Goal: Obtain resource: Obtain resource

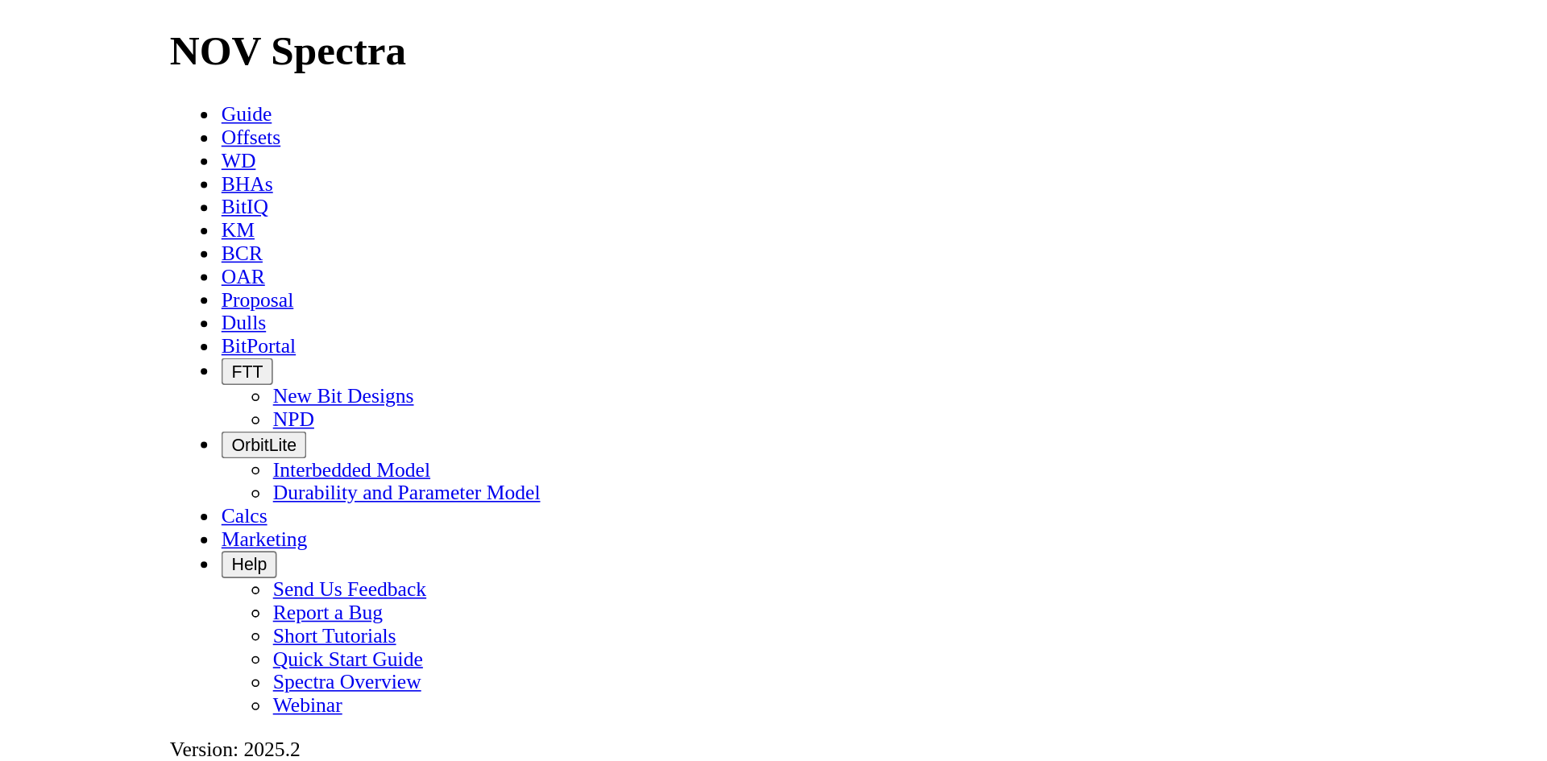
scroll to position [2593, 0]
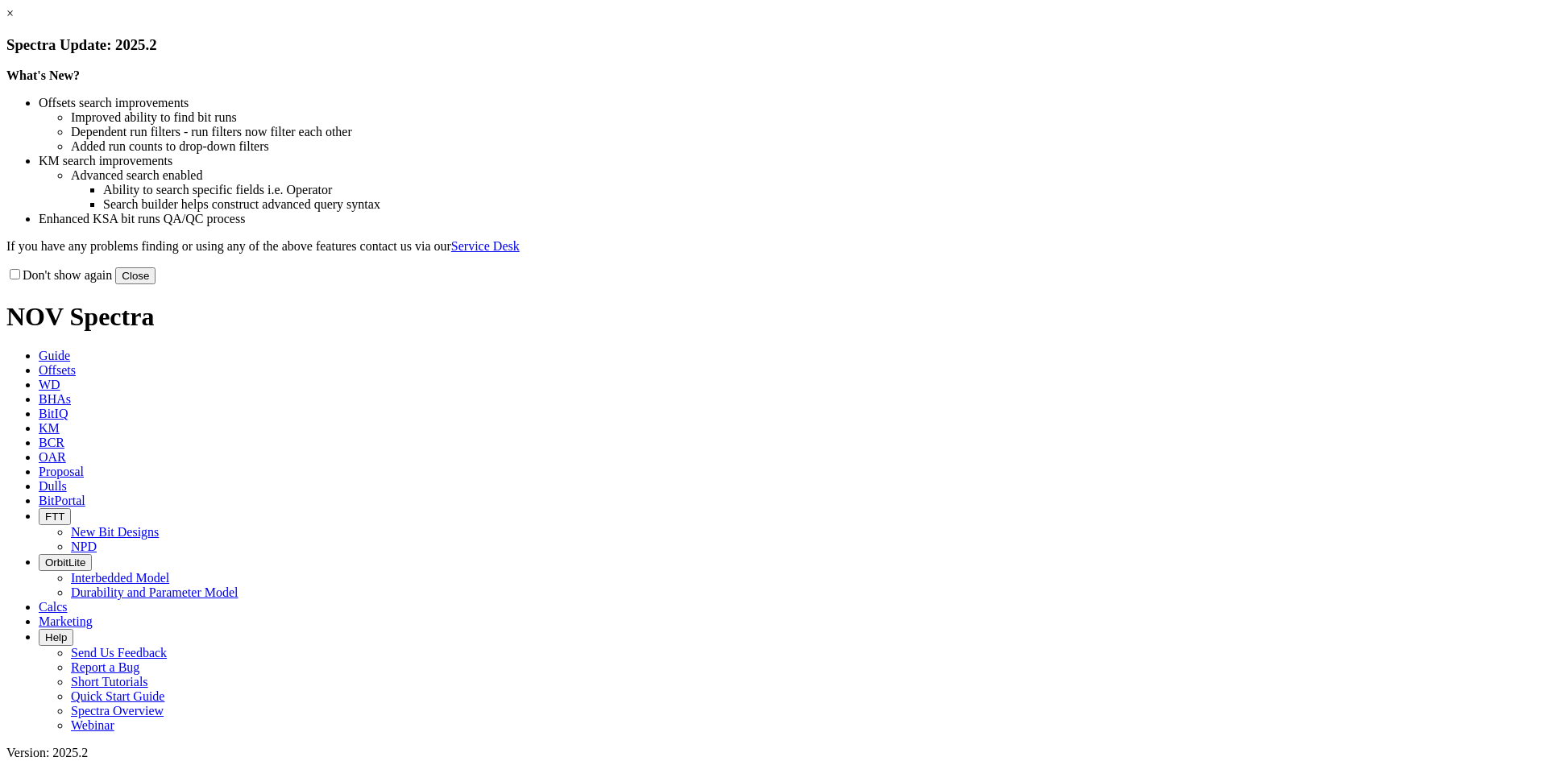
click at [155, 284] on button "Close" at bounding box center [135, 275] width 40 height 17
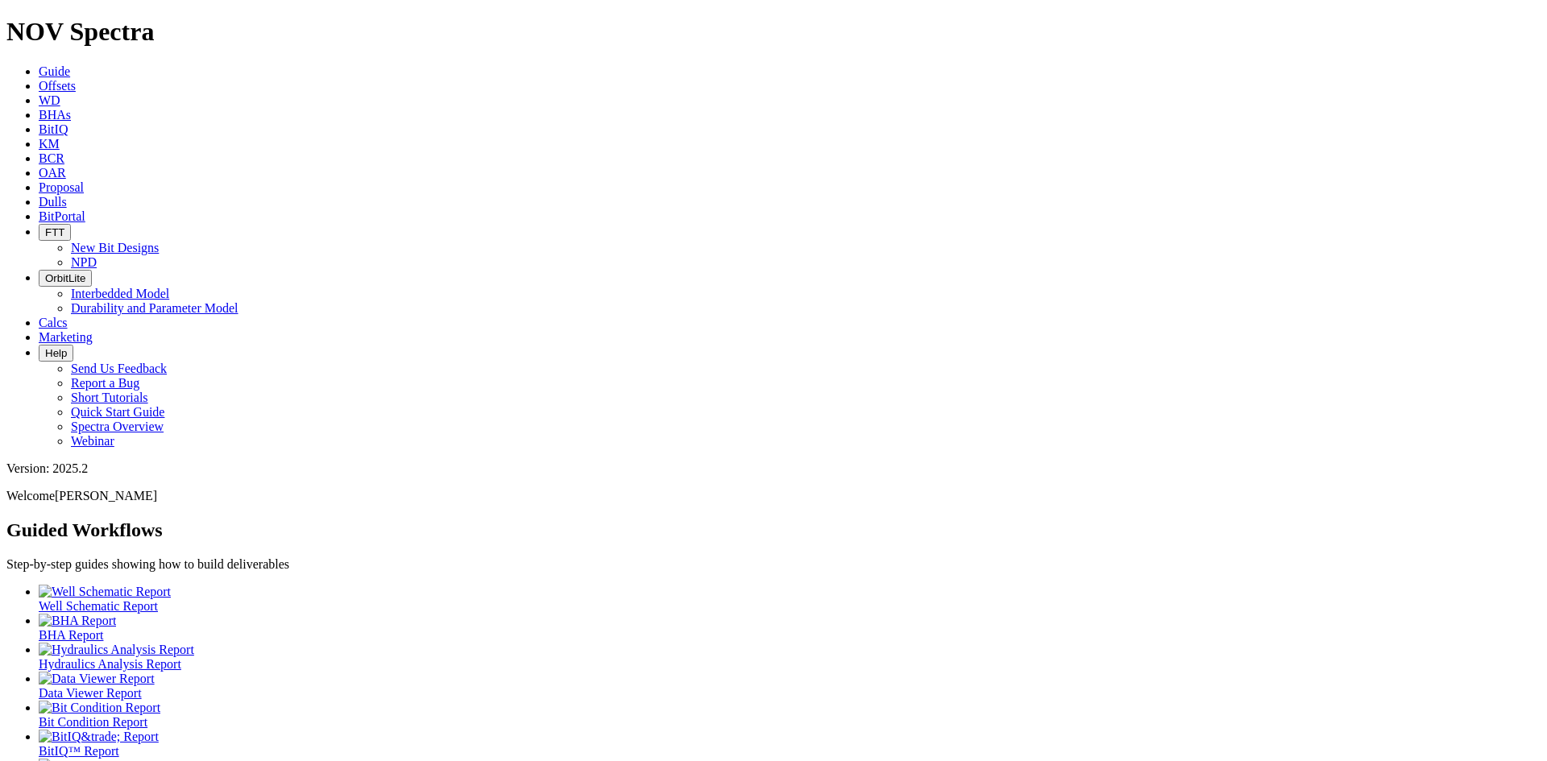
click at [39, 195] on icon at bounding box center [39, 202] width 0 height 14
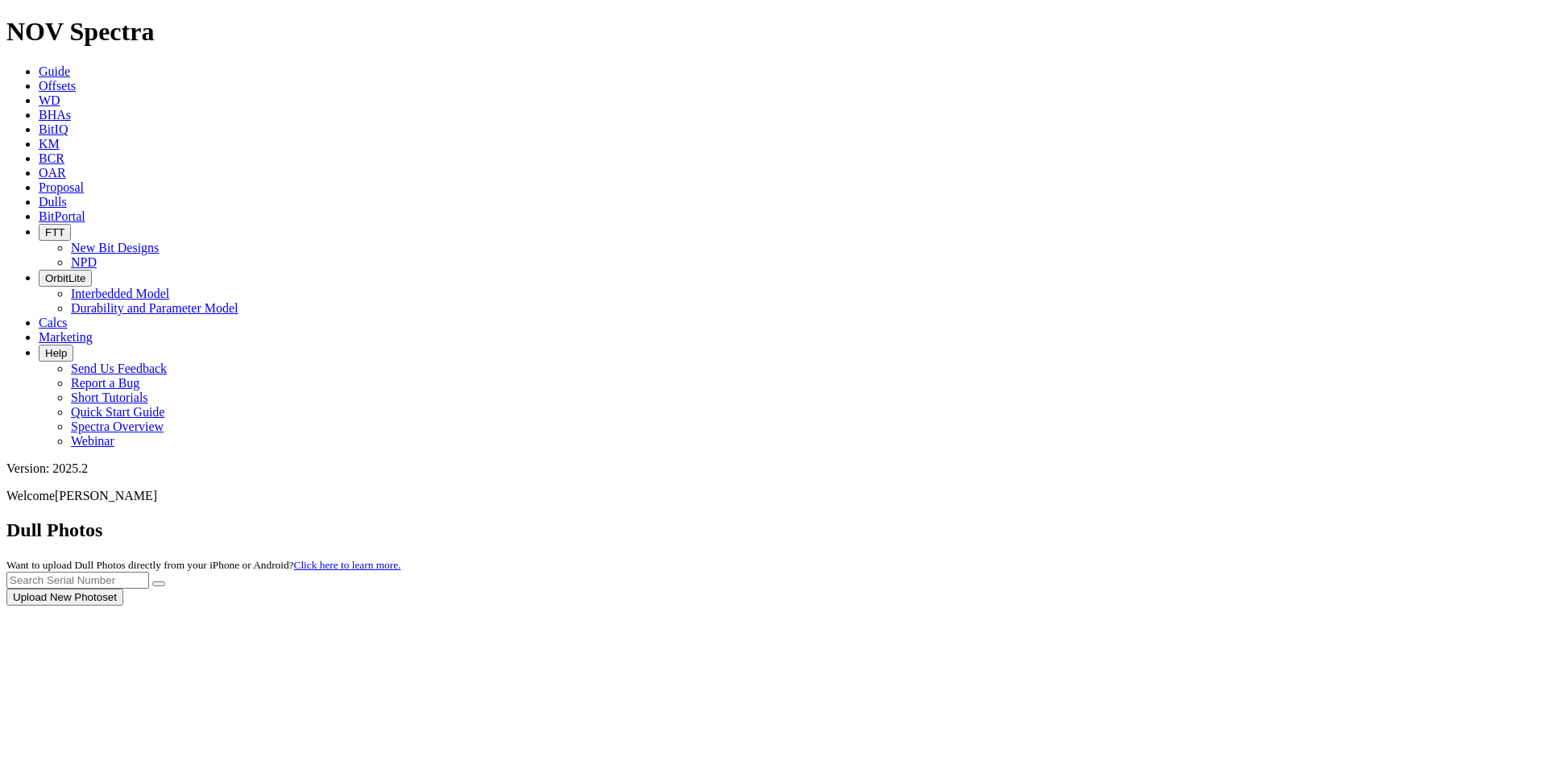
click at [1204, 606] on div at bounding box center [773, 606] width 1534 height 0
click at [149, 572] on input "text" at bounding box center [77, 580] width 143 height 17
click at [152, 582] on button "submit" at bounding box center [158, 584] width 13 height 5
click at [149, 572] on input "A318771" at bounding box center [77, 580] width 143 height 17
type input "F318771"
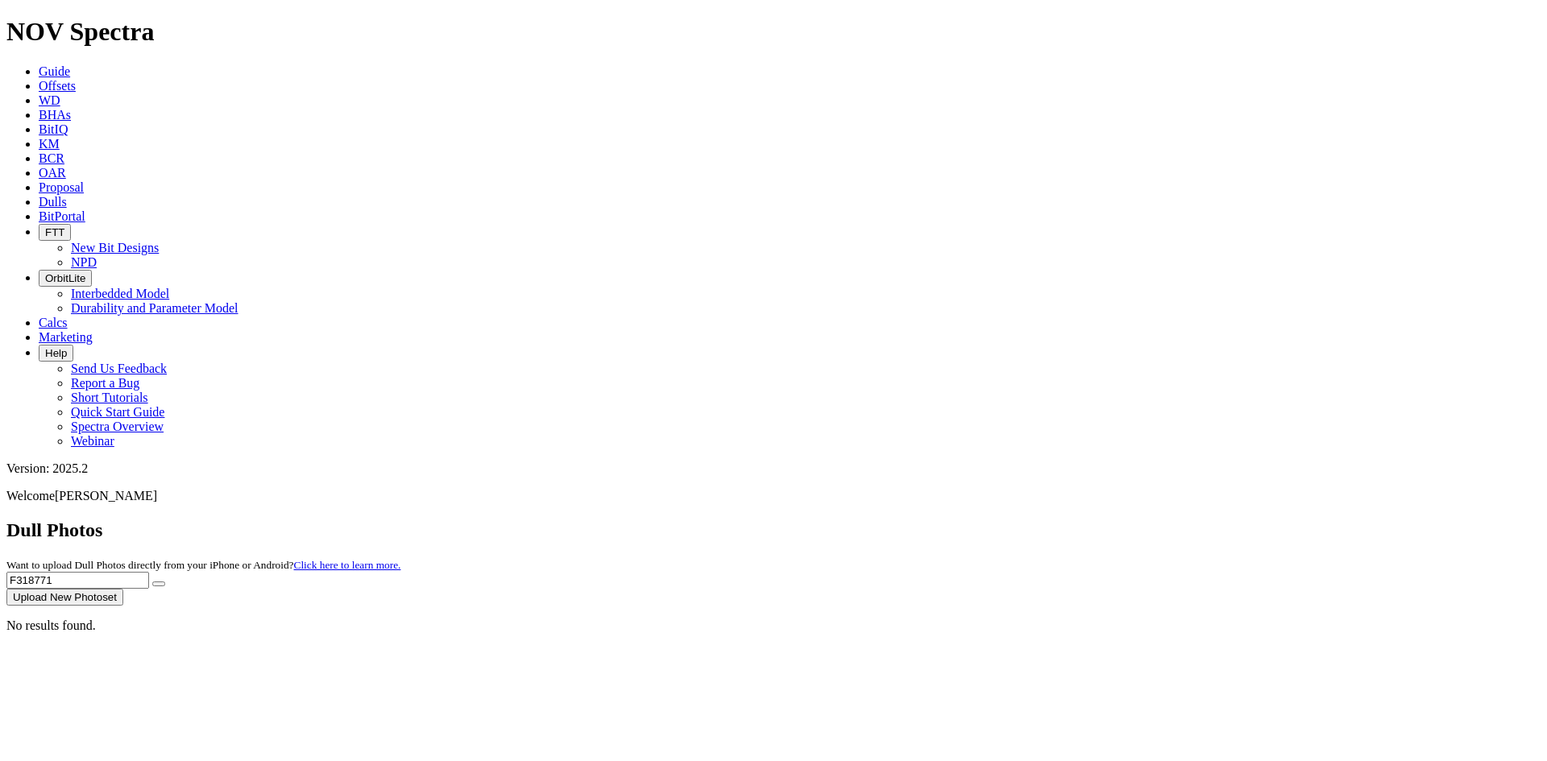
click at [152, 582] on button "submit" at bounding box center [158, 584] width 13 height 5
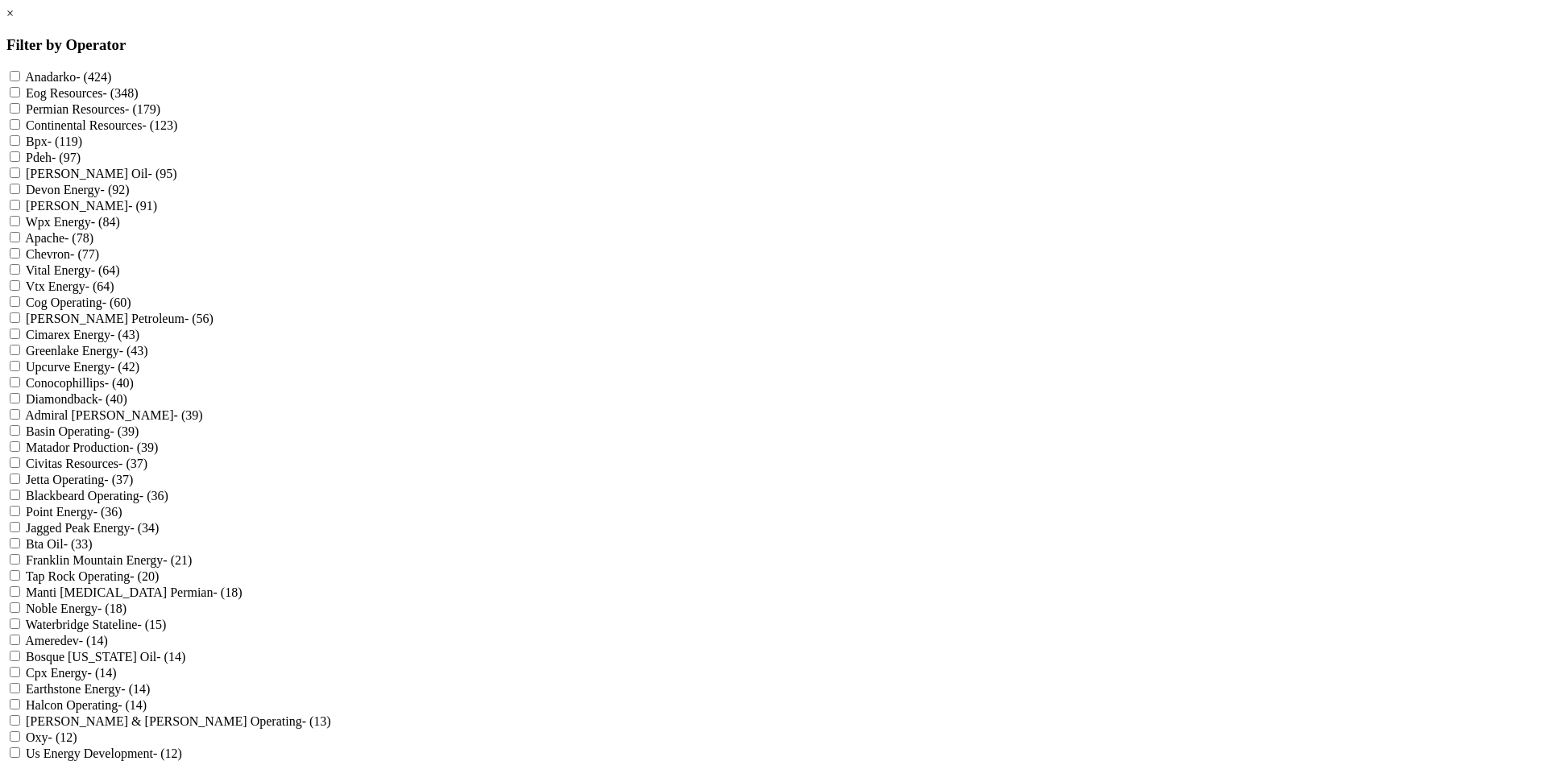
scroll to position [322, 0]
checkbox Energy "true"
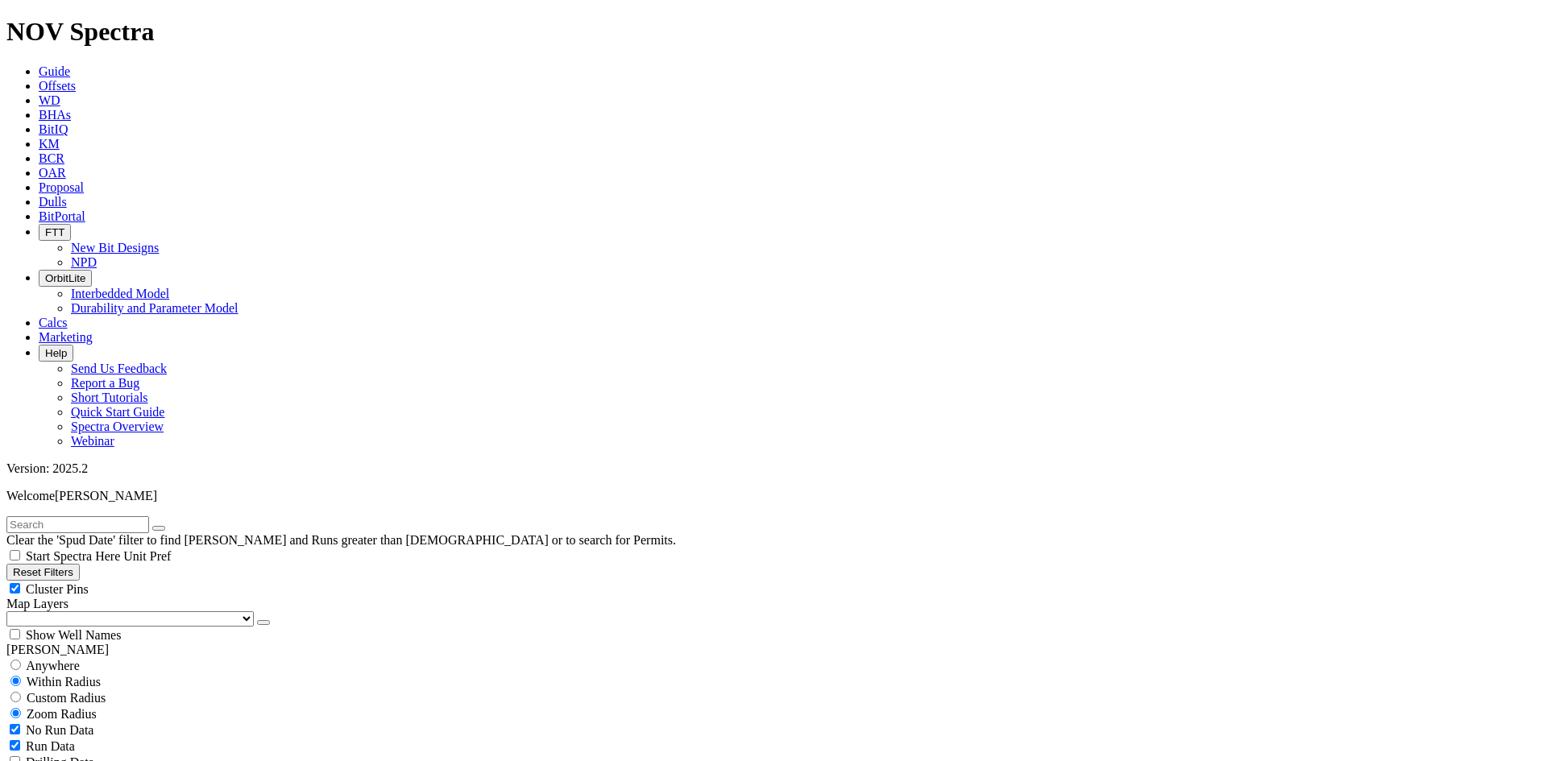
scroll to position [1778, 0]
click at [89, 582] on span "Cluster Pins" at bounding box center [57, 589] width 63 height 14
checkbox input "false"
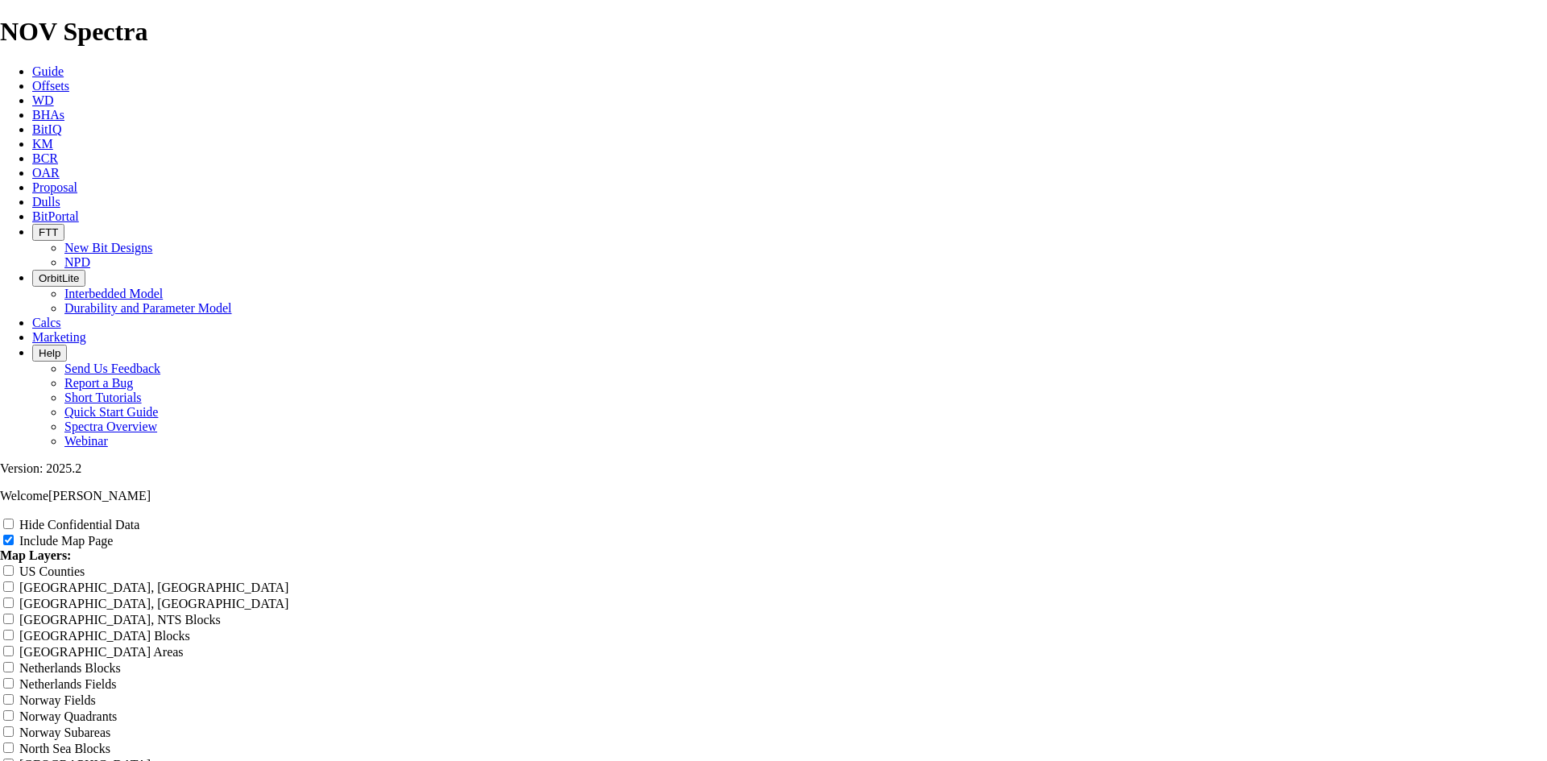
click at [139, 518] on label "Hide Confidential Data" at bounding box center [79, 525] width 120 height 14
click at [14, 519] on input "Hide Confidential Data" at bounding box center [8, 524] width 10 height 10
checkbox input "true"
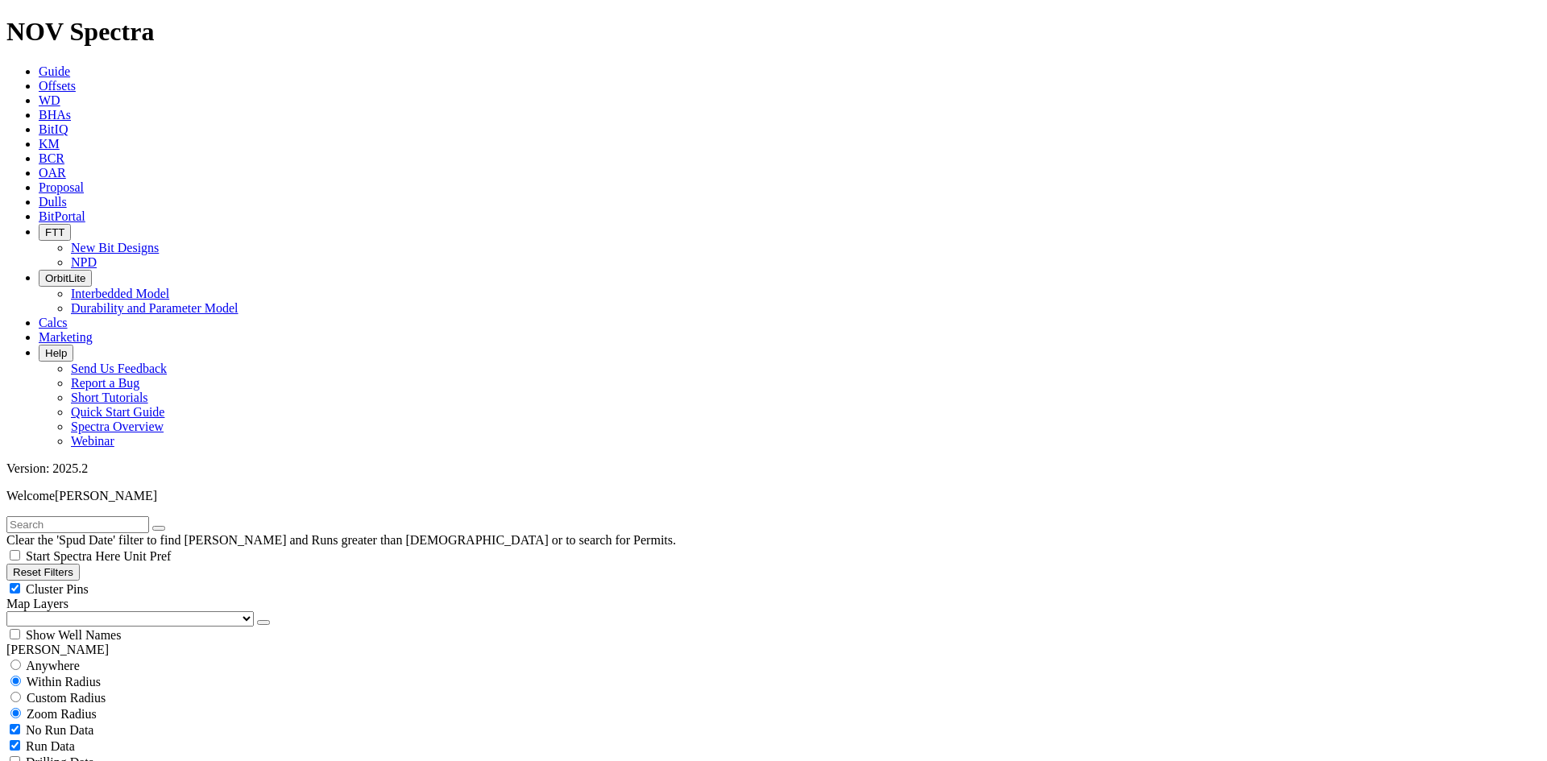
scroll to position [1482, 0]
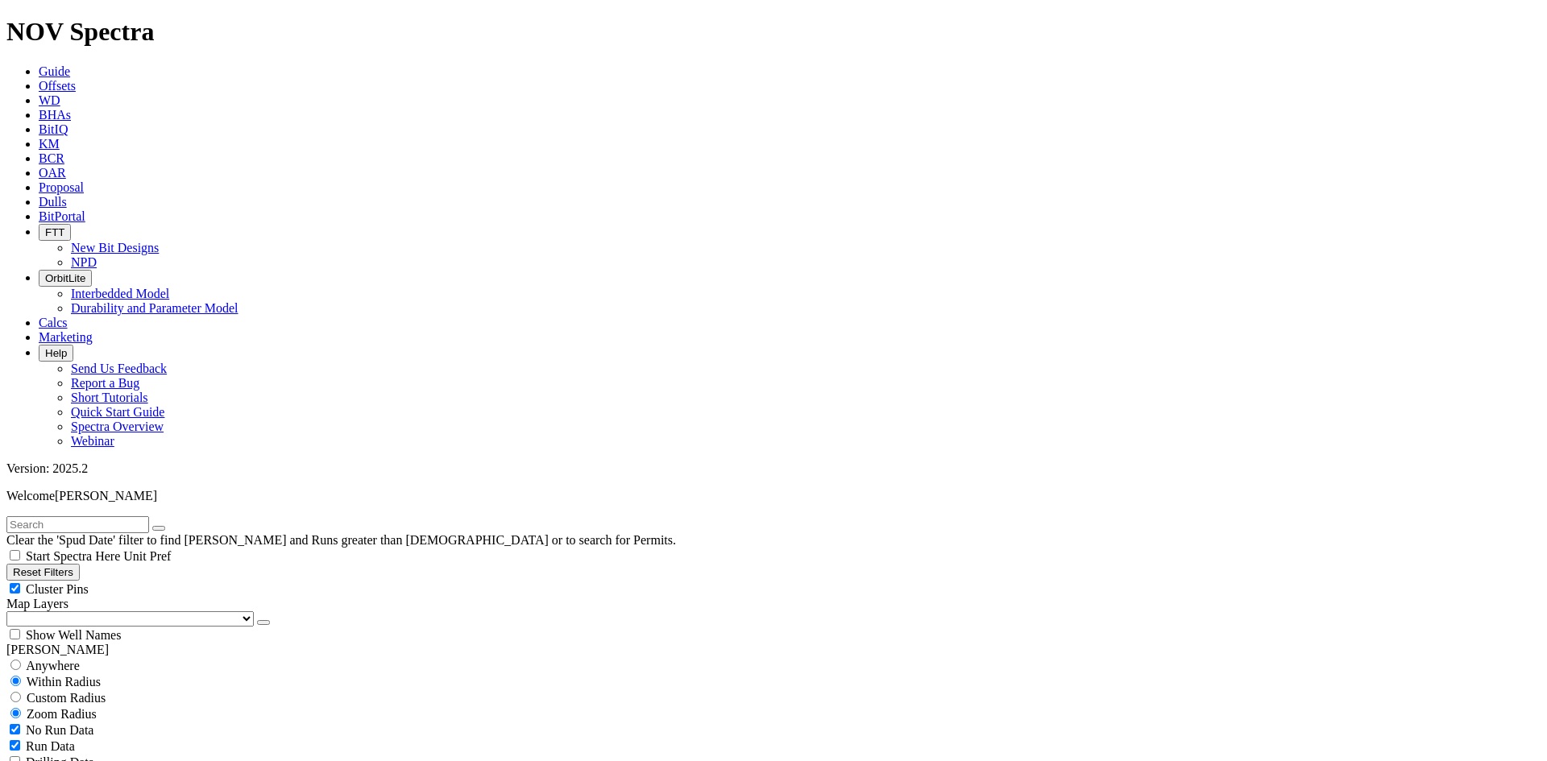
click at [248, 581] on div "Cluster Pins" at bounding box center [773, 589] width 1534 height 16
checkbox input "false"
